Goal: Navigation & Orientation: Understand site structure

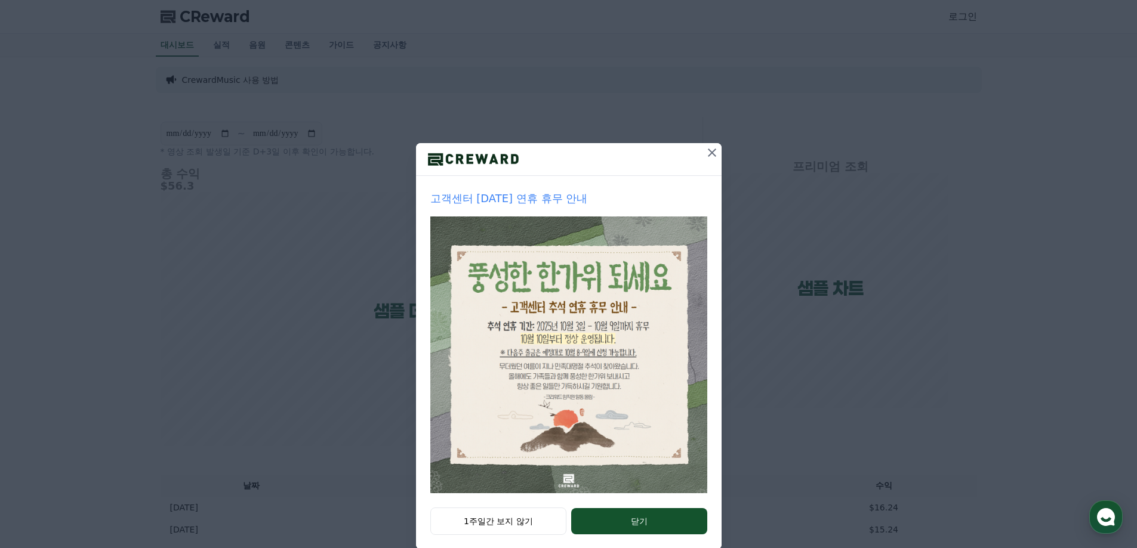
click at [705, 155] on icon at bounding box center [712, 153] width 14 height 14
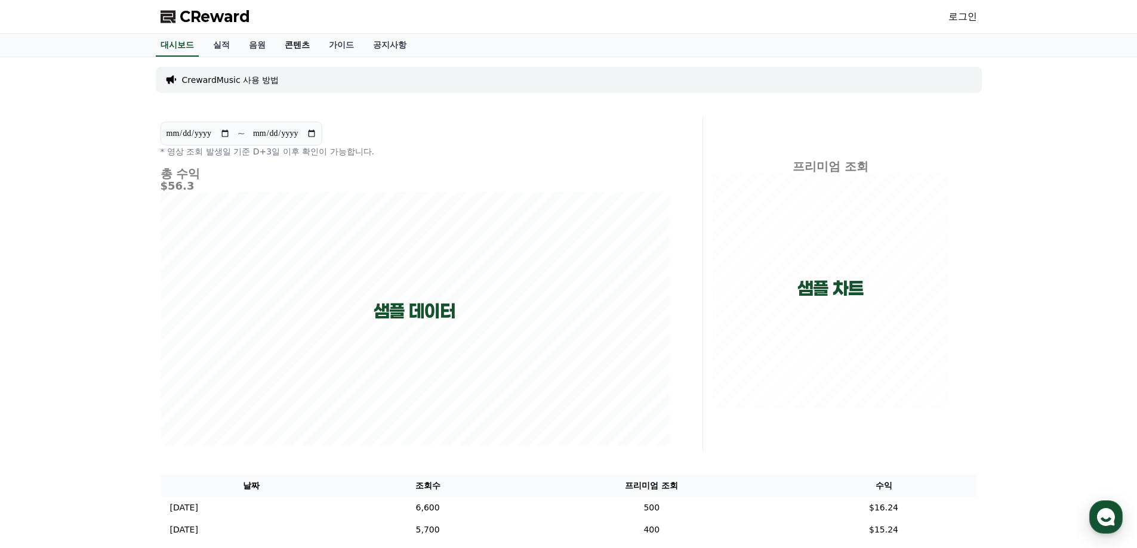
click at [298, 47] on link "콘텐츠" at bounding box center [297, 45] width 44 height 23
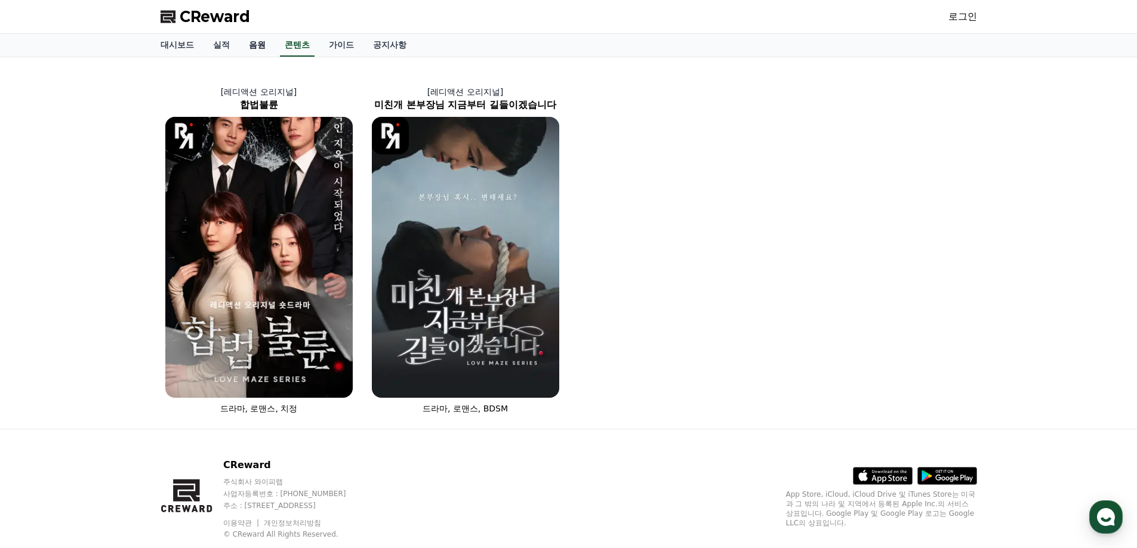
click at [258, 48] on link "음원" at bounding box center [257, 45] width 36 height 23
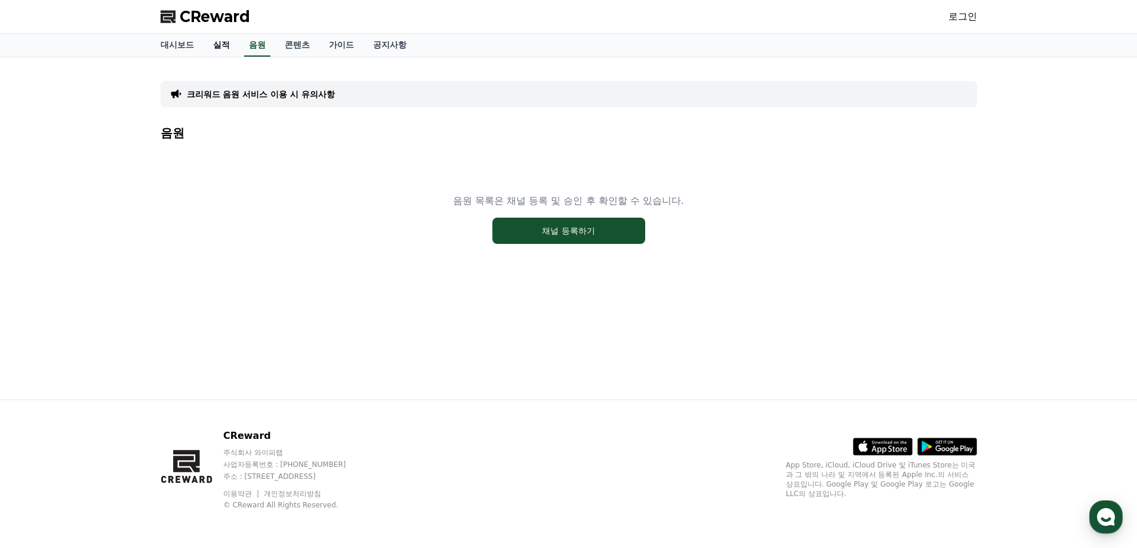
click at [218, 47] on link "실적" at bounding box center [221, 45] width 36 height 23
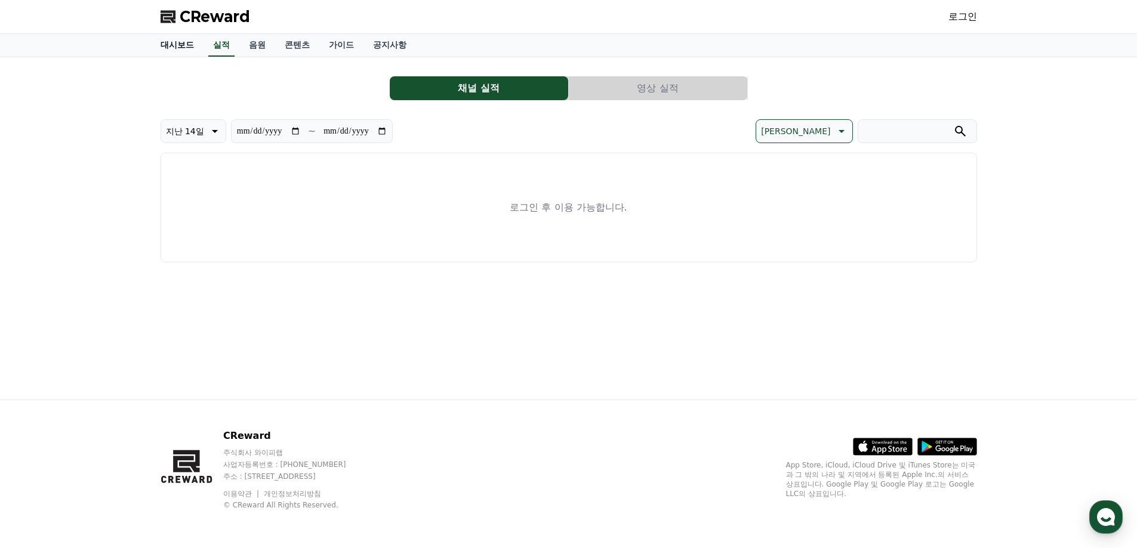
click at [162, 44] on link "대시보드" at bounding box center [177, 45] width 53 height 23
